Goal: Task Accomplishment & Management: Complete application form

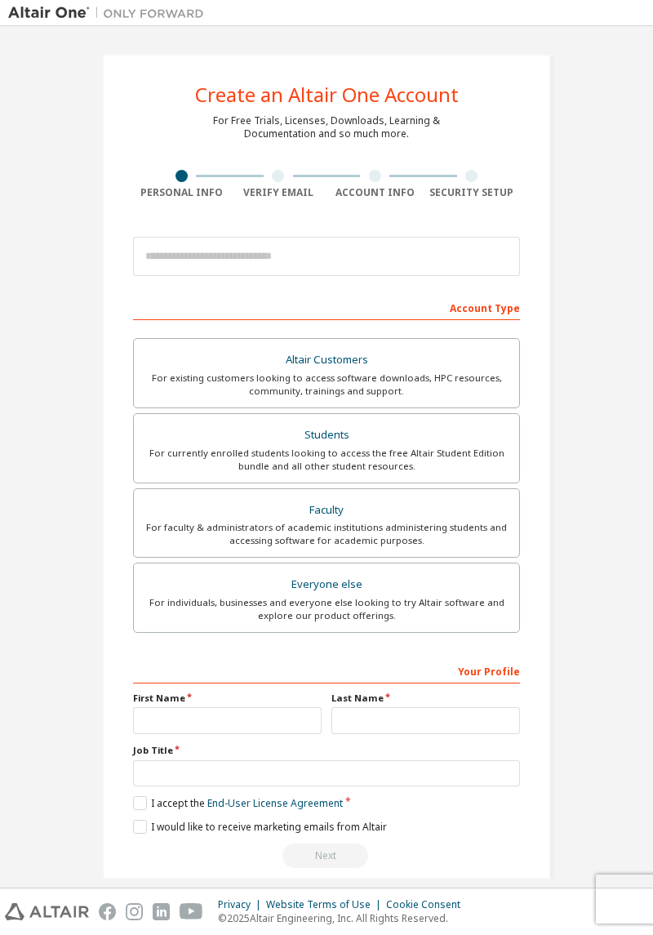
click at [0, 0] on div "Privacy Policy Imprint Manage Preferences" at bounding box center [0, 0] width 0 height 0
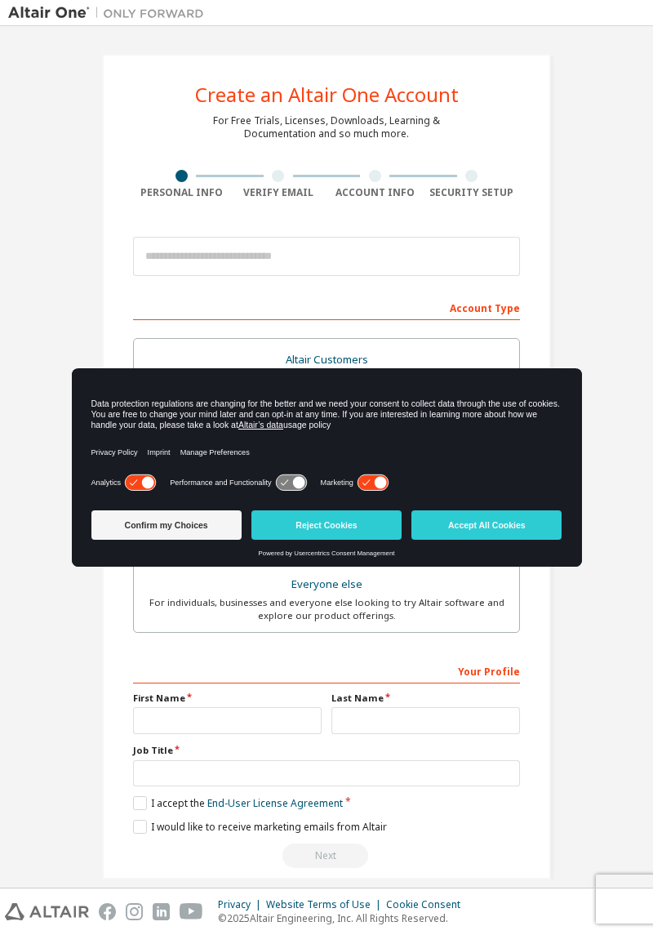
click at [218, 516] on button "Confirm my Choices" at bounding box center [166, 525] width 150 height 29
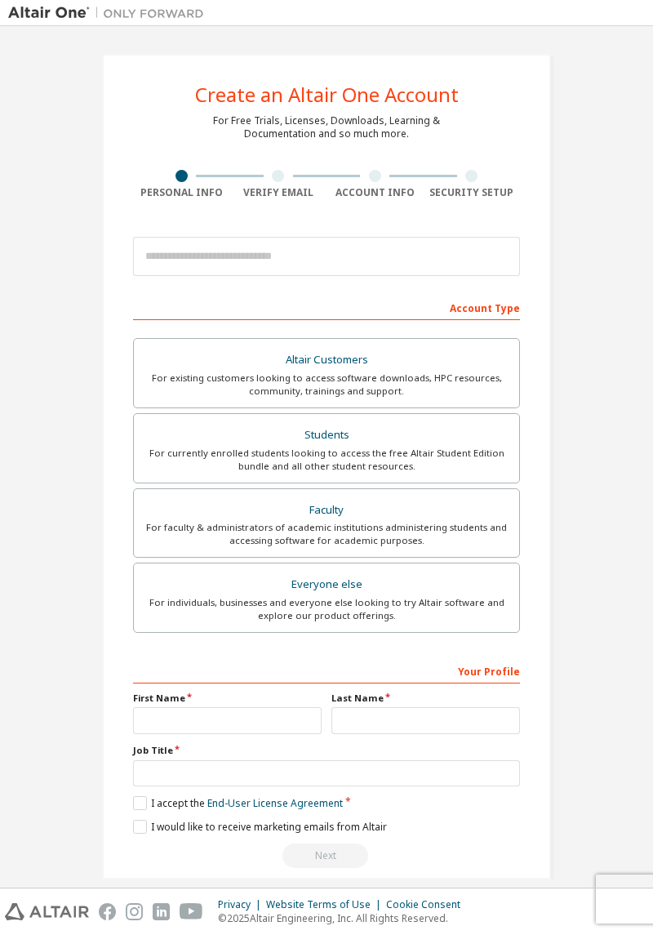
click at [395, 447] on div "For currently enrolled students looking to access the free Altair Student Editi…" at bounding box center [327, 460] width 366 height 26
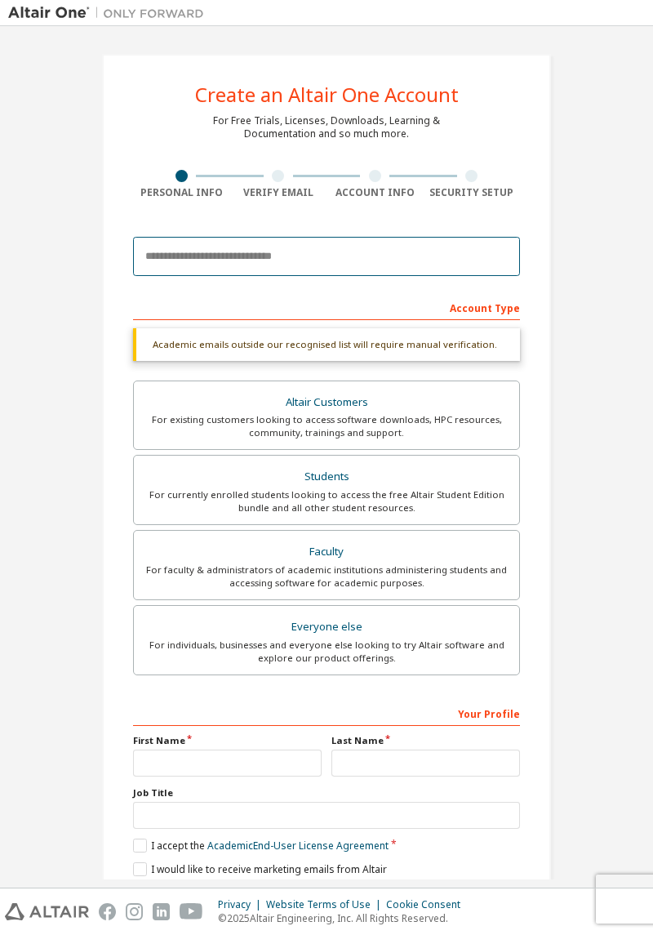
click at [456, 255] on input "email" at bounding box center [326, 256] width 387 height 39
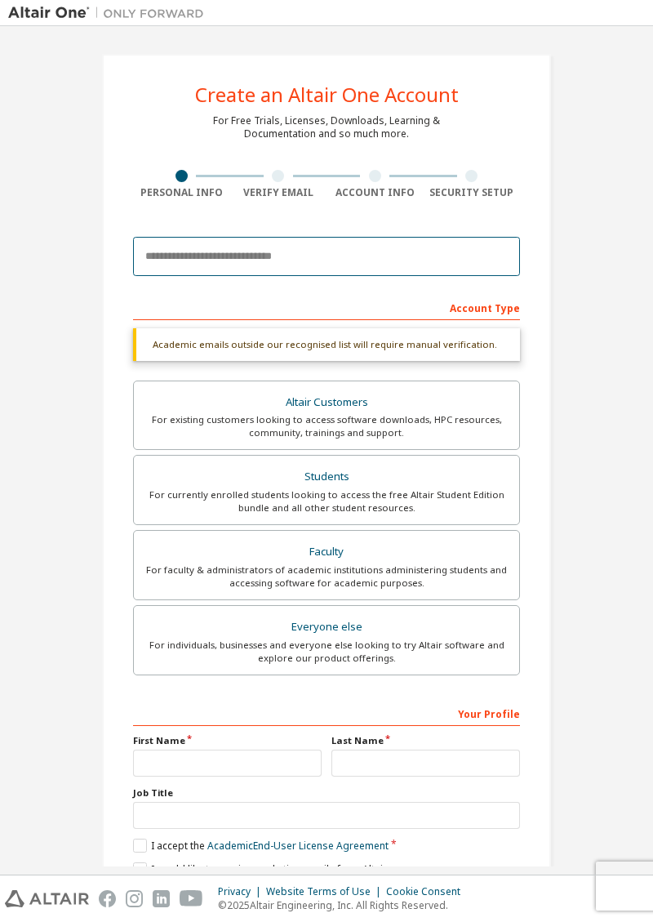
click at [380, 258] on input "email" at bounding box center [326, 256] width 387 height 39
type input "*"
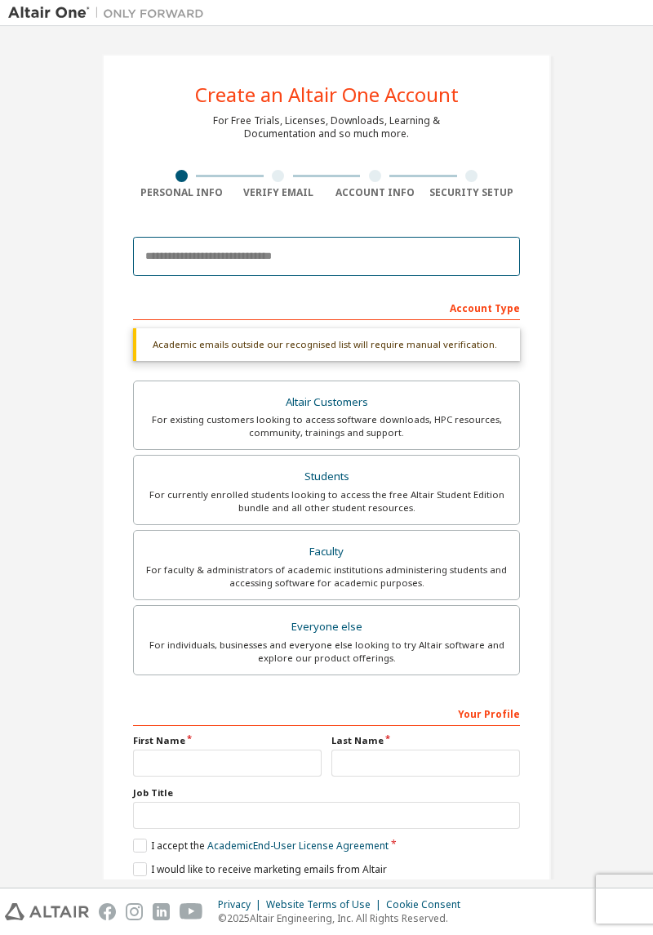
click at [334, 258] on input "email" at bounding box center [326, 256] width 387 height 39
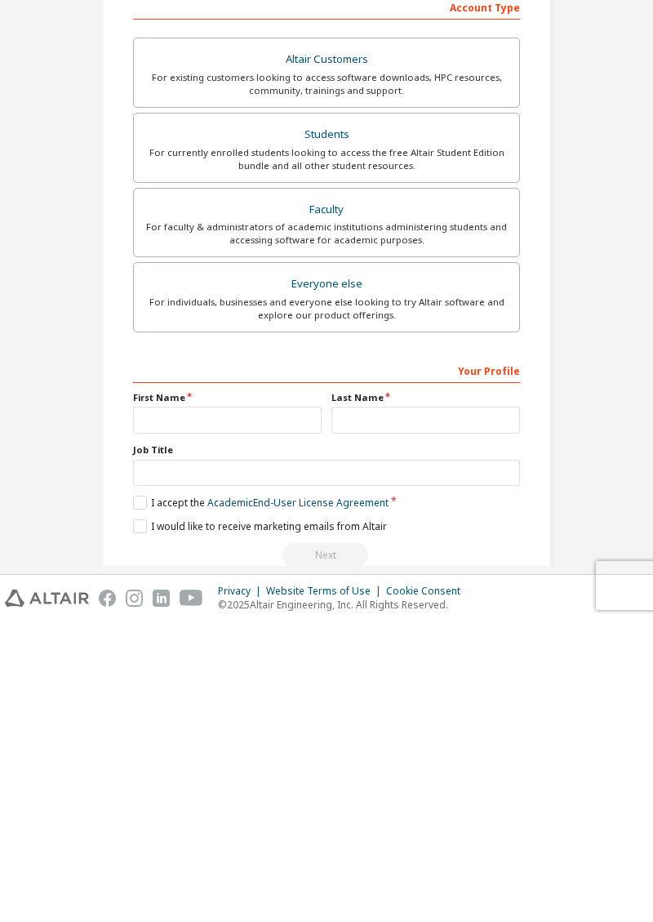
type input "**********"
click at [287, 766] on input "text" at bounding box center [326, 773] width 387 height 27
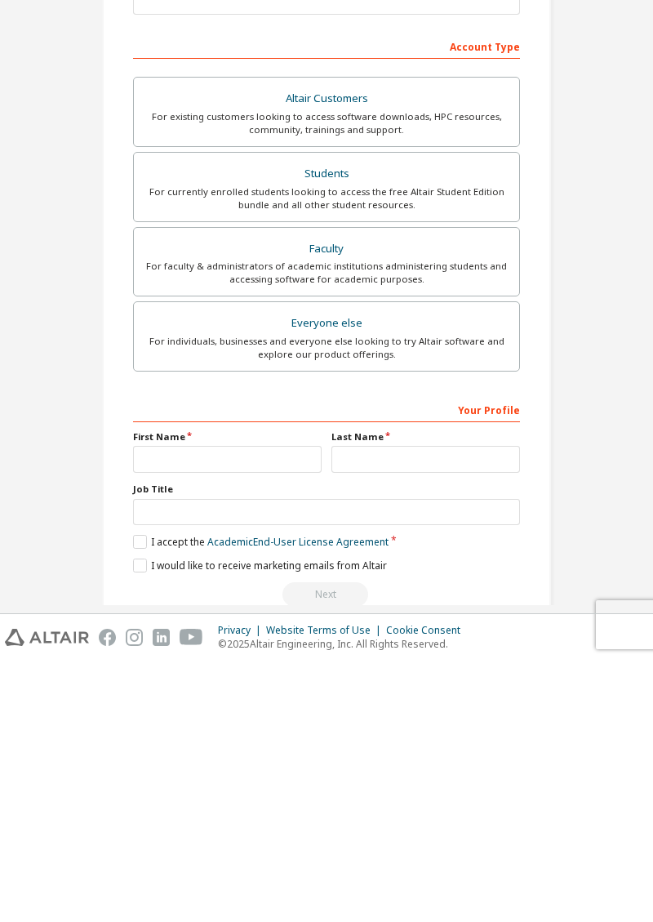
click at [274, 699] on label "First Name" at bounding box center [227, 698] width 189 height 13
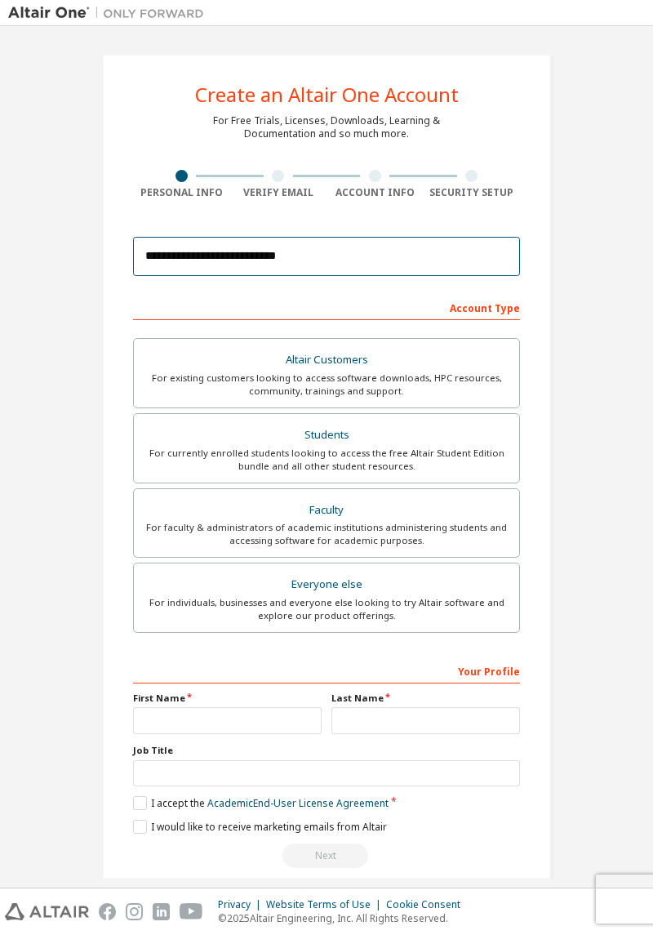
click at [455, 255] on input "**********" at bounding box center [326, 256] width 387 height 39
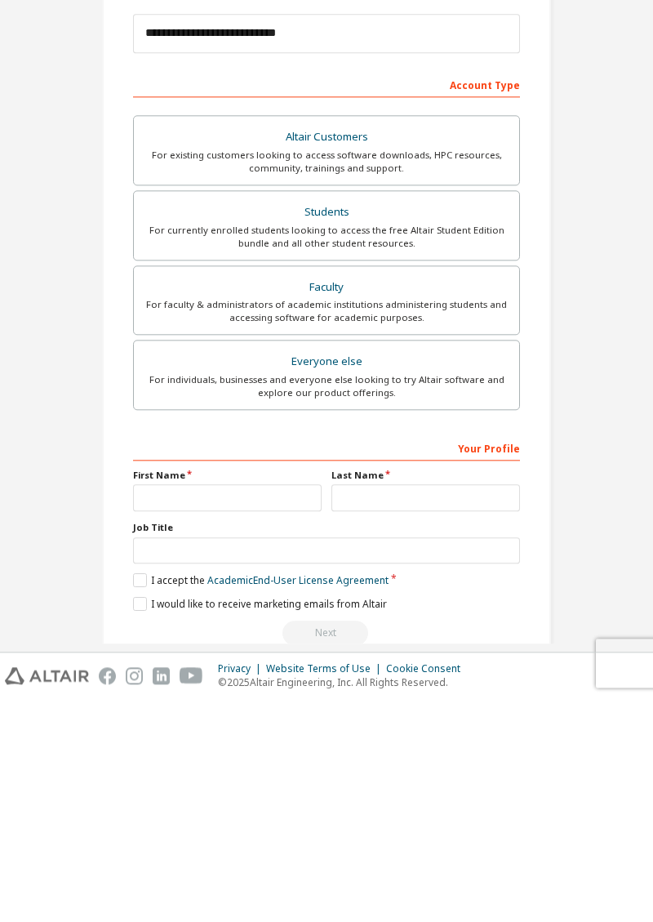
click at [279, 699] on label "First Name" at bounding box center [227, 698] width 189 height 13
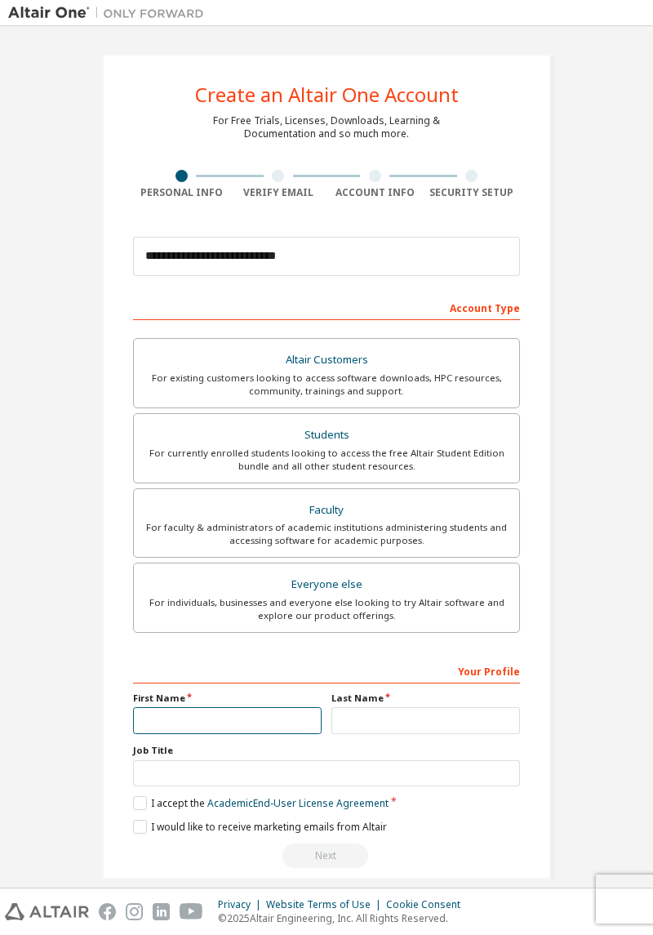
click at [239, 721] on input "text" at bounding box center [227, 720] width 189 height 27
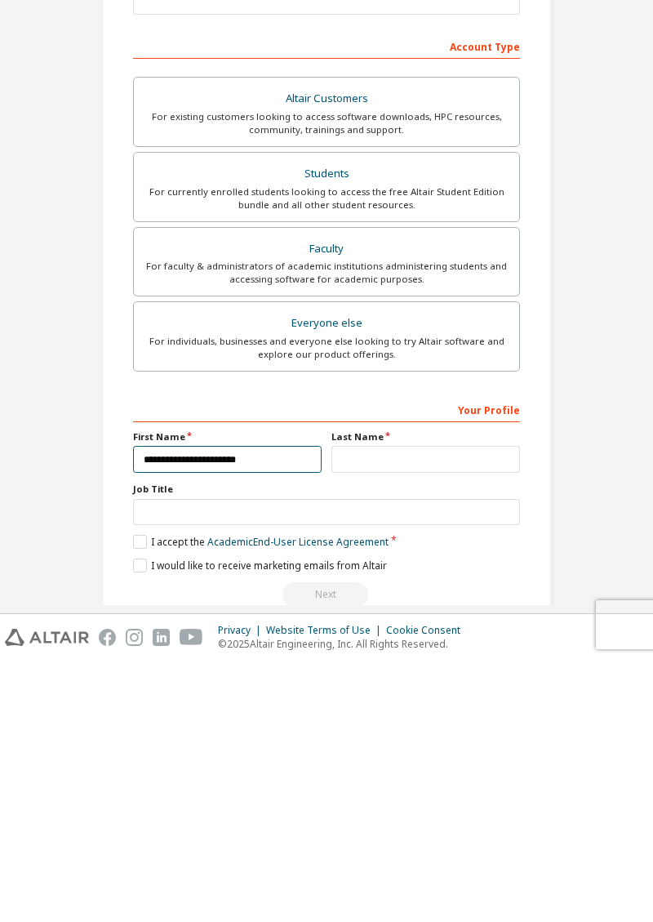
type input "**********"
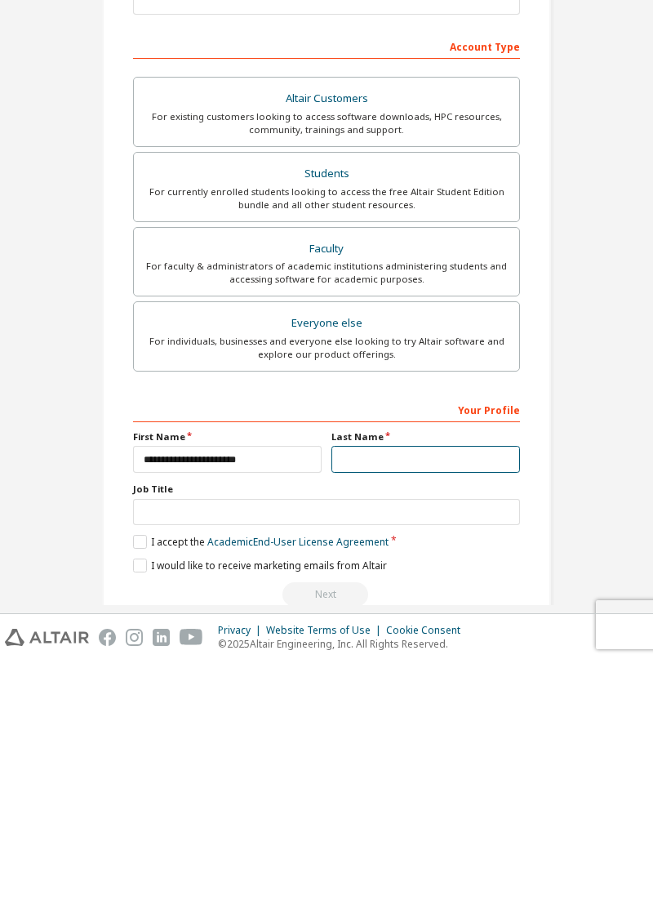
click at [441, 715] on input "text" at bounding box center [426, 720] width 189 height 27
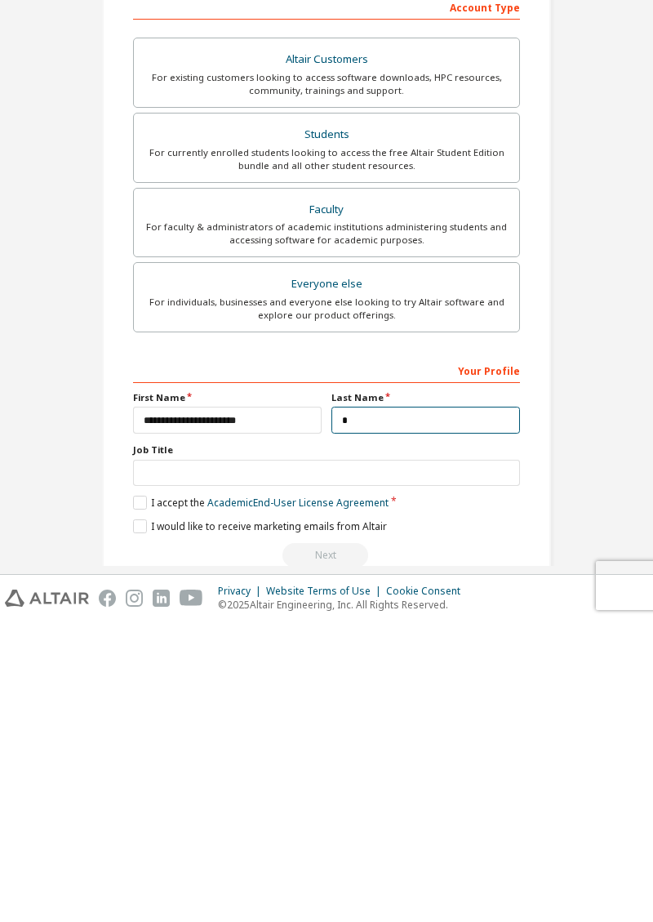
type input "*"
click at [154, 800] on label "I accept the Academic End-User License Agreement" at bounding box center [261, 803] width 256 height 14
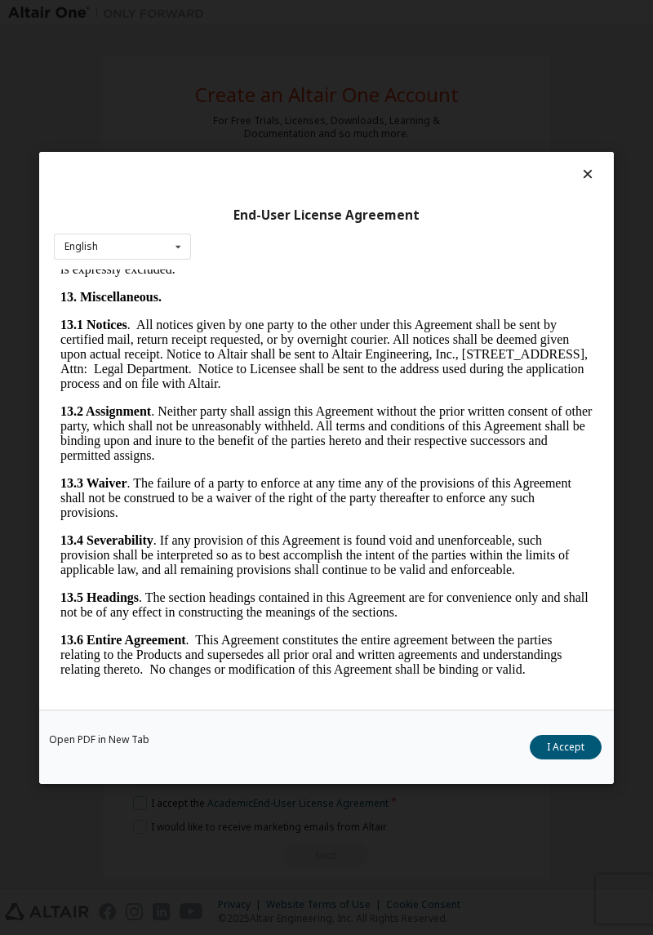
scroll to position [4840, 0]
click at [577, 759] on button "I Accept" at bounding box center [566, 746] width 72 height 25
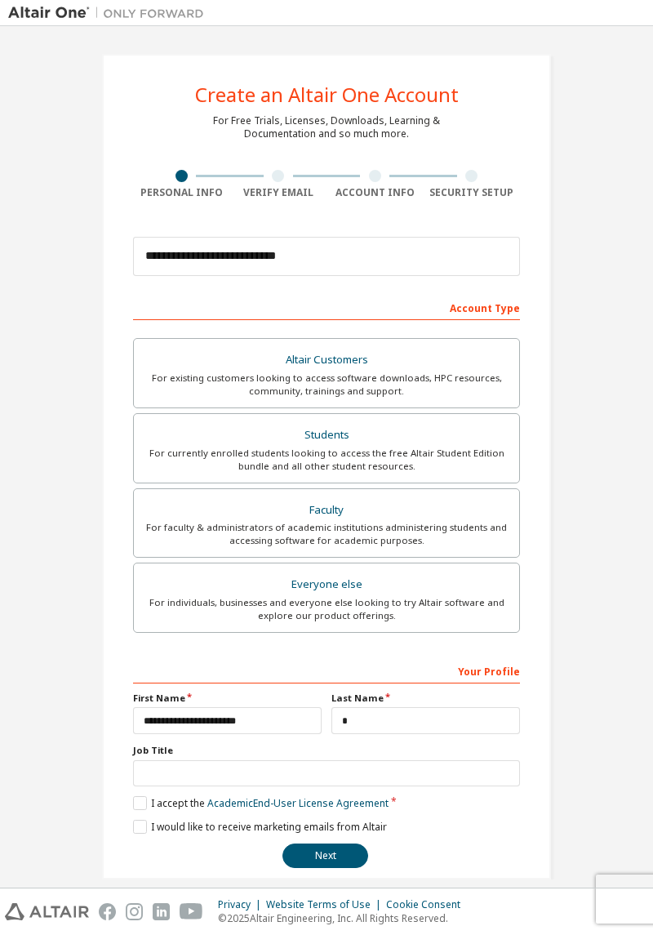
click at [318, 848] on button "Next" at bounding box center [326, 856] width 86 height 25
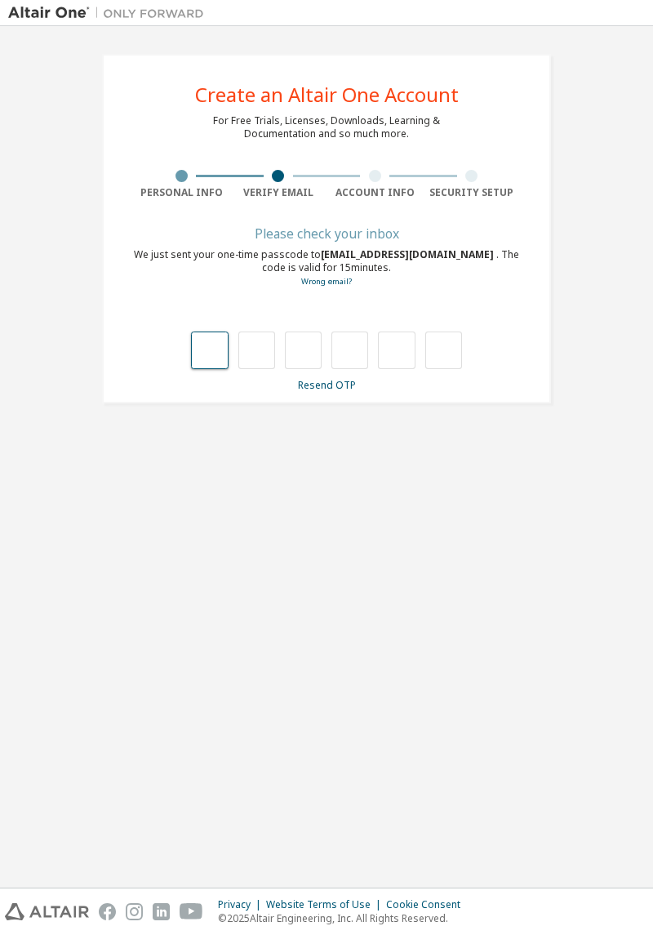
click at [209, 348] on input "text" at bounding box center [209, 351] width 37 height 38
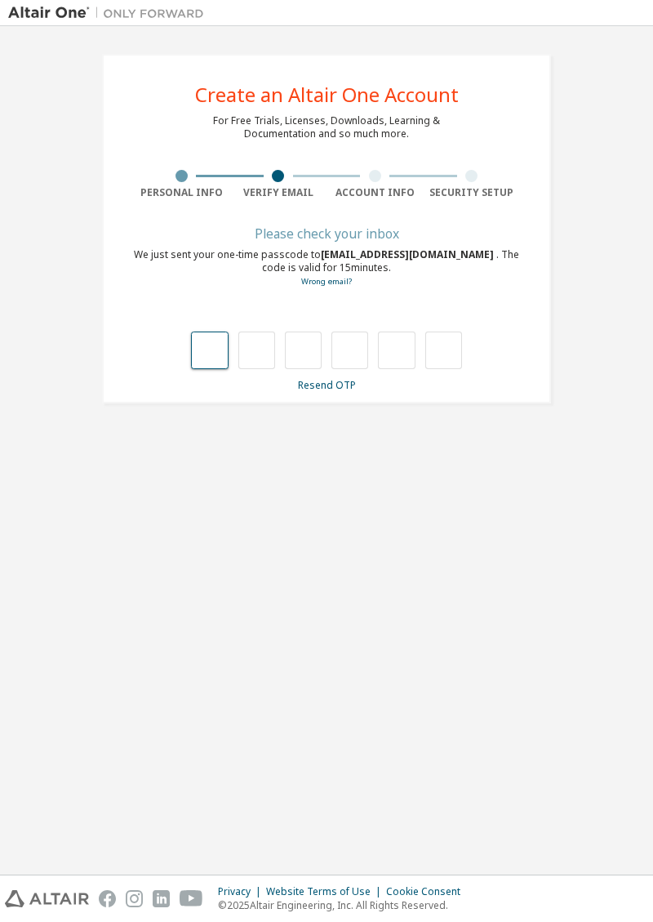
type input "*"
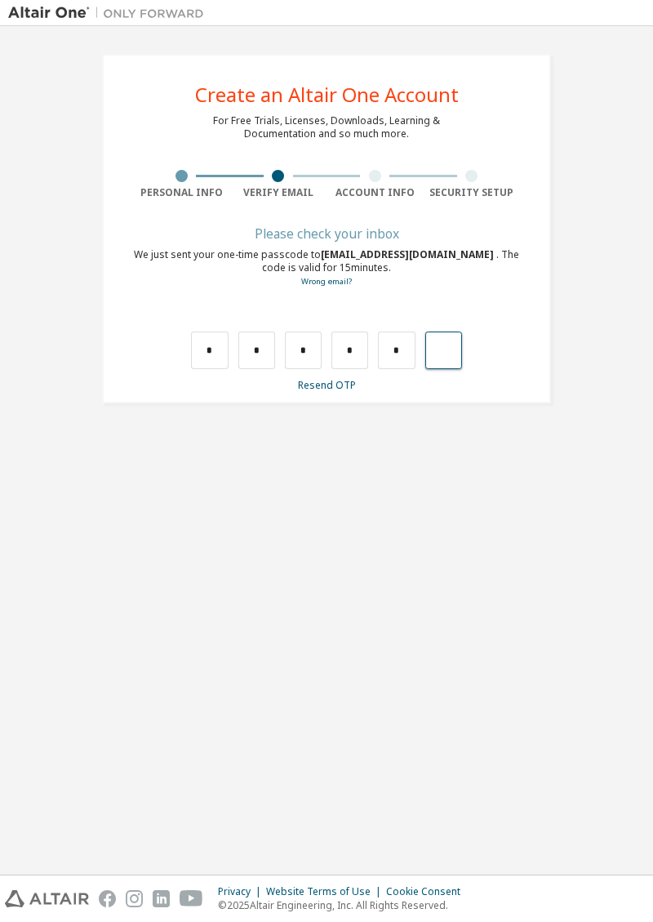
type input "*"
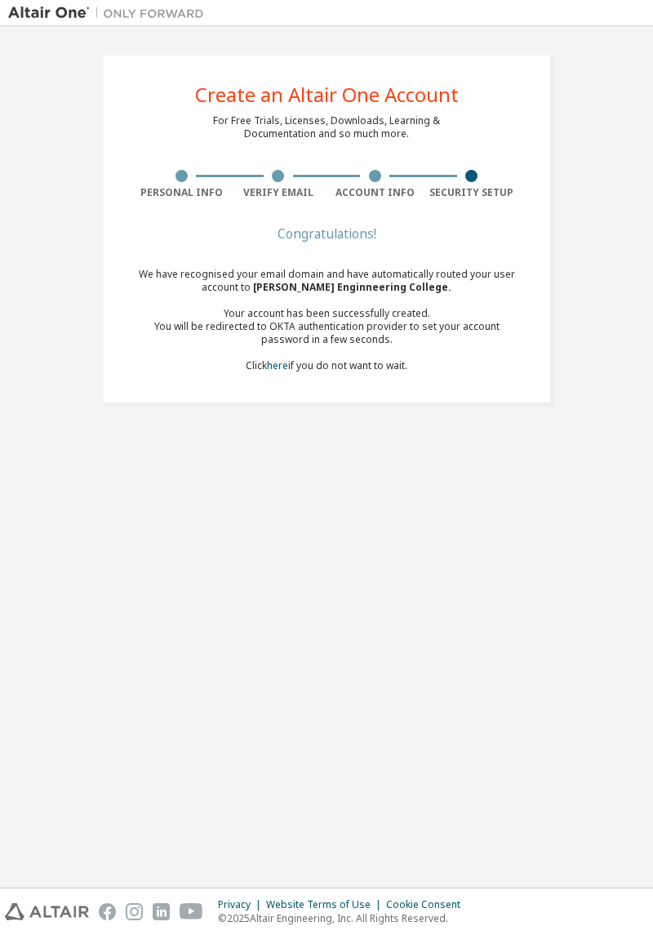
click at [279, 363] on link "here" at bounding box center [277, 366] width 21 height 14
click at [266, 178] on div at bounding box center [278, 176] width 97 height 12
click at [181, 178] on div at bounding box center [182, 176] width 12 height 12
